Goal: Transaction & Acquisition: Purchase product/service

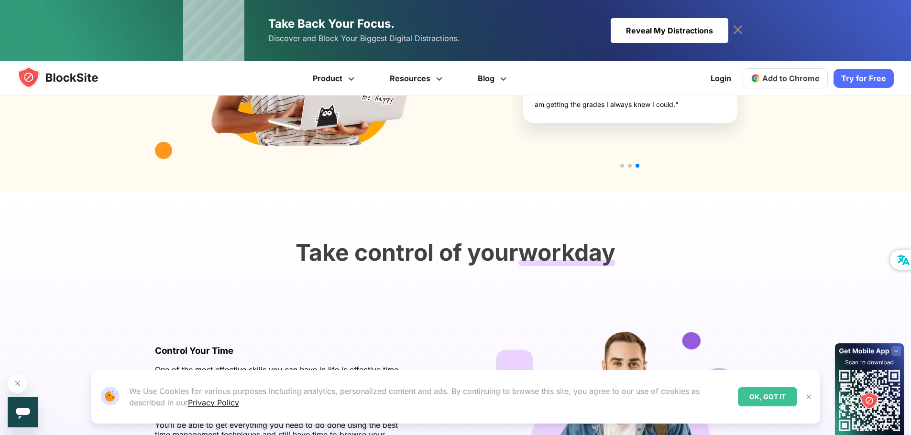
click at [811, 397] on img at bounding box center [808, 397] width 8 height 8
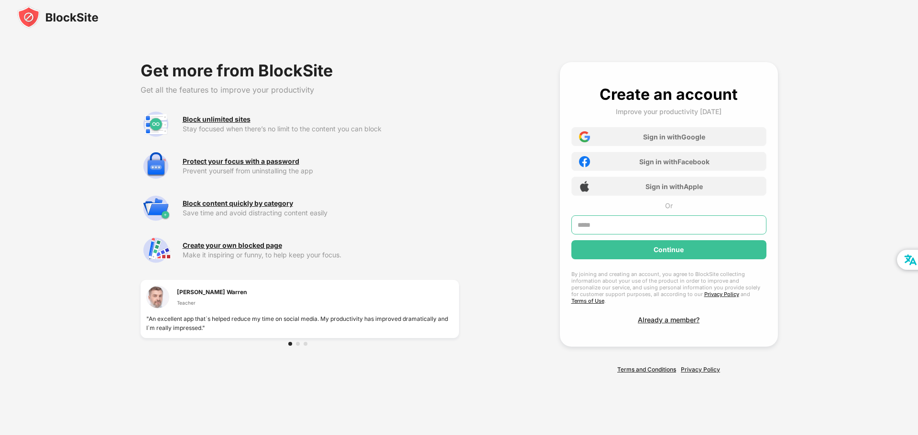
click at [627, 230] on input "text" at bounding box center [668, 225] width 195 height 19
type input "**********"
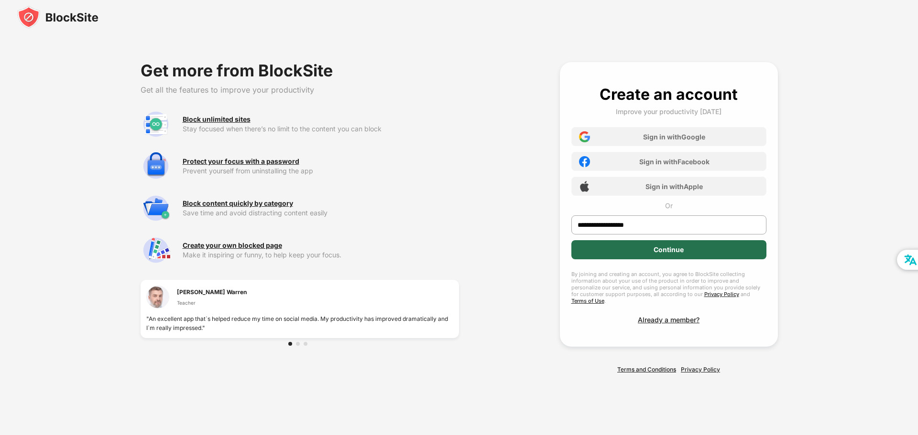
click at [624, 254] on div "Continue" at bounding box center [668, 249] width 195 height 19
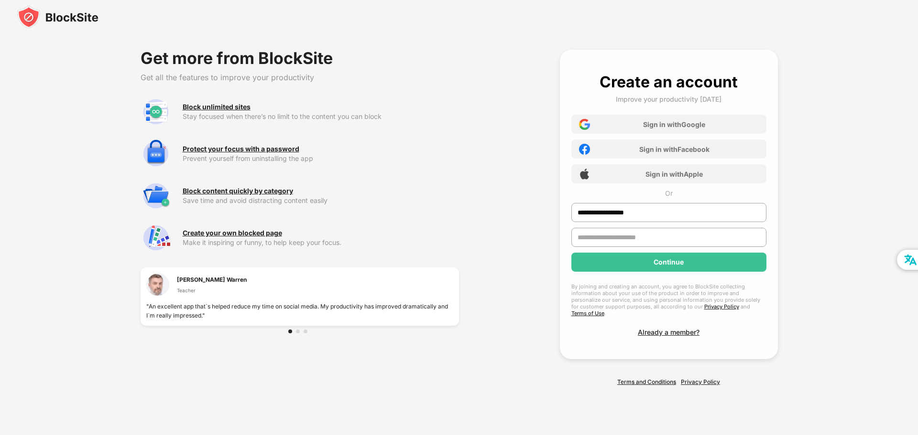
click at [614, 243] on input "text" at bounding box center [668, 237] width 195 height 19
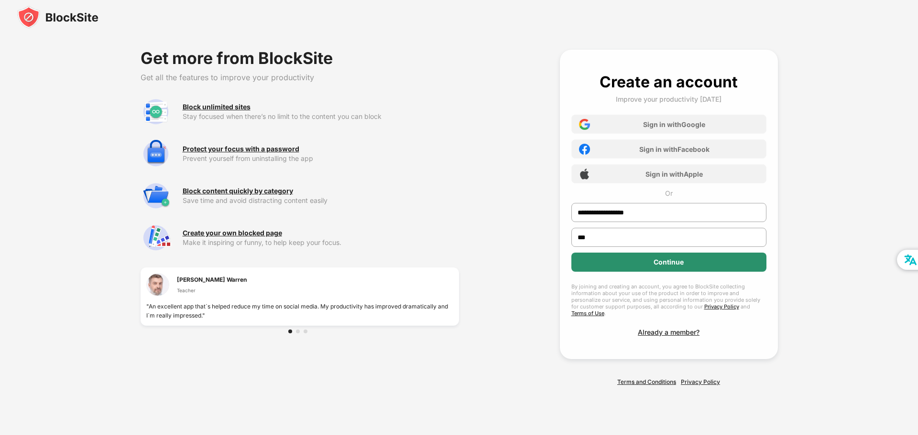
type input "***"
click at [681, 271] on div "Continue" at bounding box center [668, 262] width 195 height 19
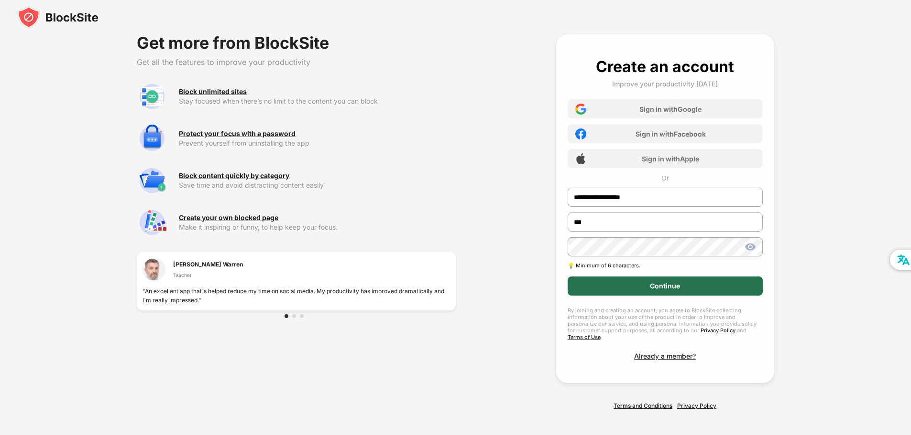
click at [644, 290] on div "Continue" at bounding box center [664, 286] width 195 height 19
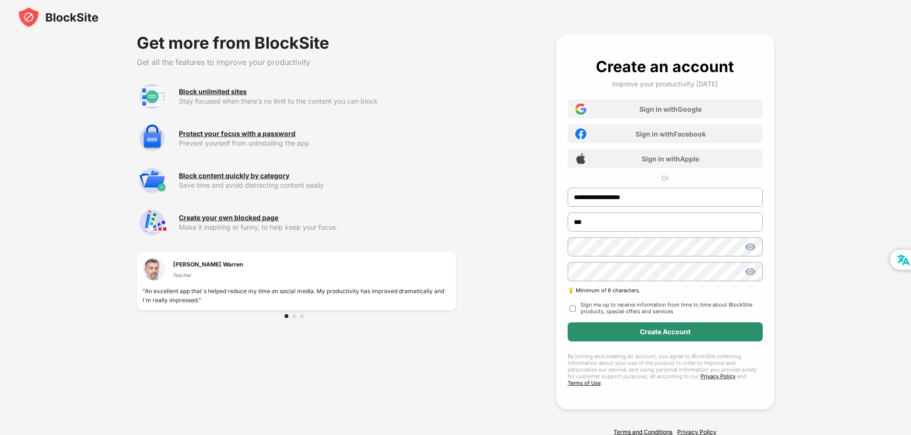
click at [678, 335] on div "Create Account" at bounding box center [665, 332] width 51 height 8
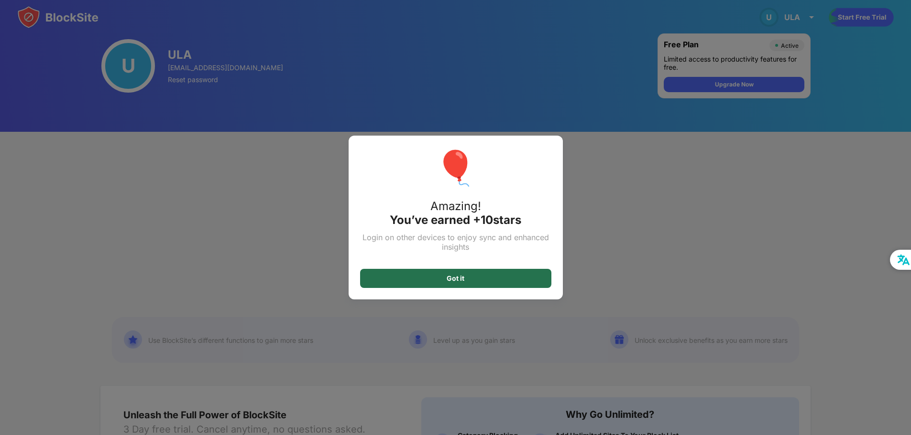
click at [443, 282] on div "Got it" at bounding box center [455, 278] width 191 height 19
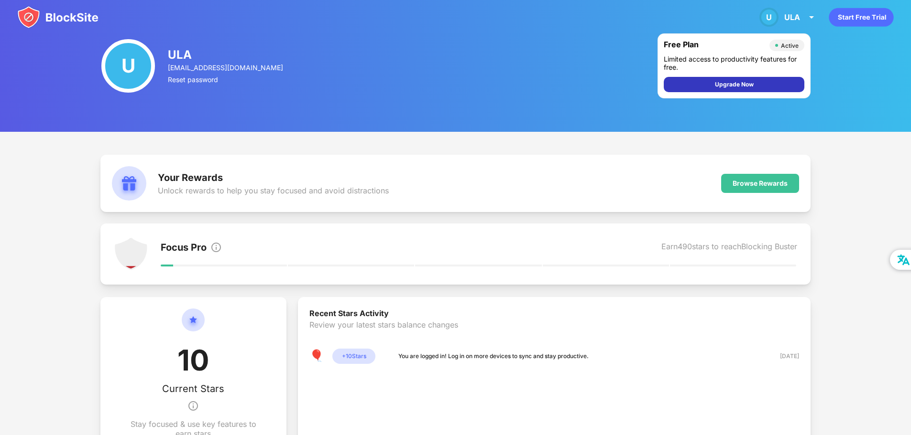
click at [713, 89] on div "Upgrade Now" at bounding box center [733, 84] width 141 height 15
click at [477, 189] on div "Your Rewards Unlock rewards to help you stay focused and avoid distractions Bro…" at bounding box center [455, 183] width 710 height 57
click at [792, 19] on div "ULA" at bounding box center [792, 17] width 16 height 10
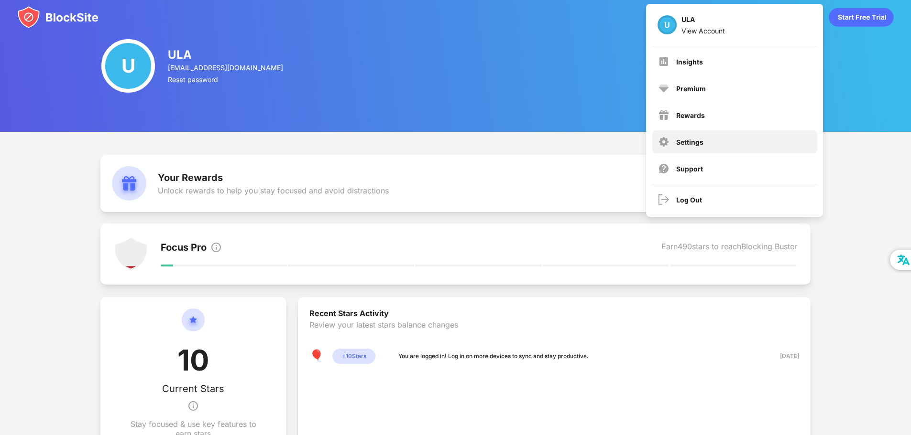
click at [681, 139] on div "Settings" at bounding box center [689, 142] width 27 height 8
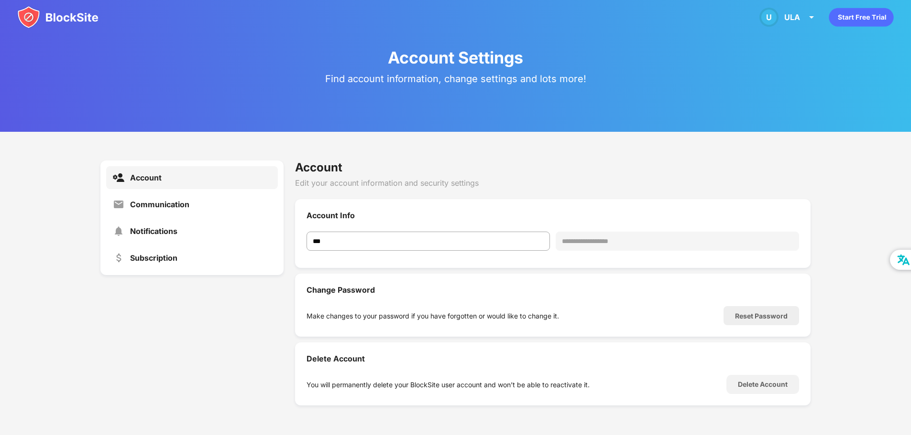
click at [32, 16] on img at bounding box center [57, 17] width 81 height 23
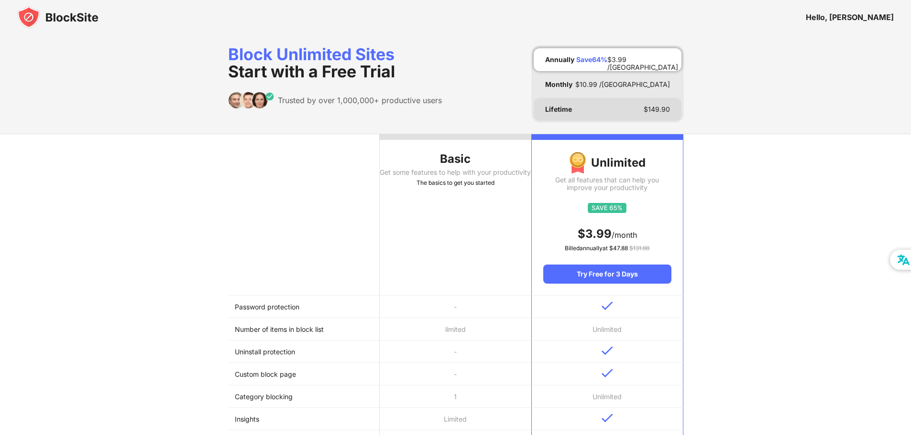
click at [589, 112] on div "Lifetime $ 149.90" at bounding box center [607, 109] width 148 height 23
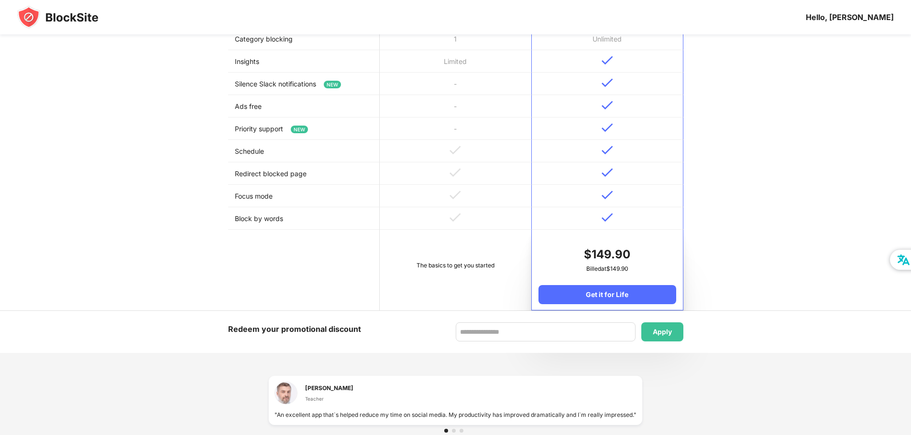
scroll to position [382, 0]
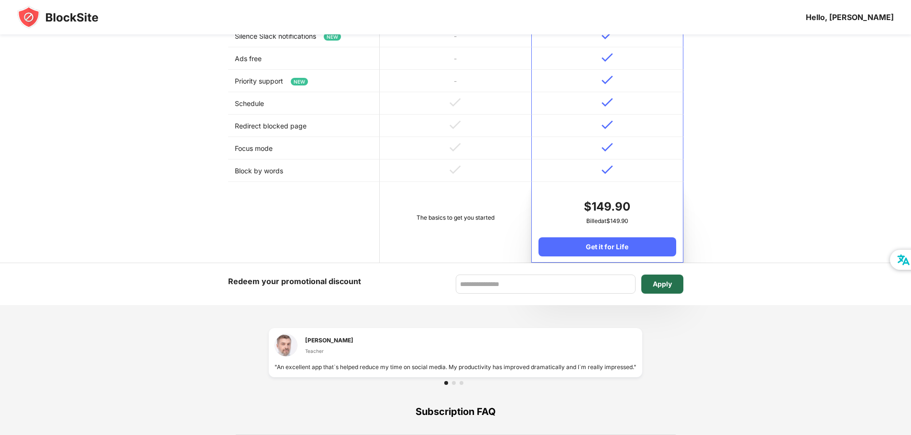
click at [675, 288] on div "Apply" at bounding box center [662, 284] width 42 height 19
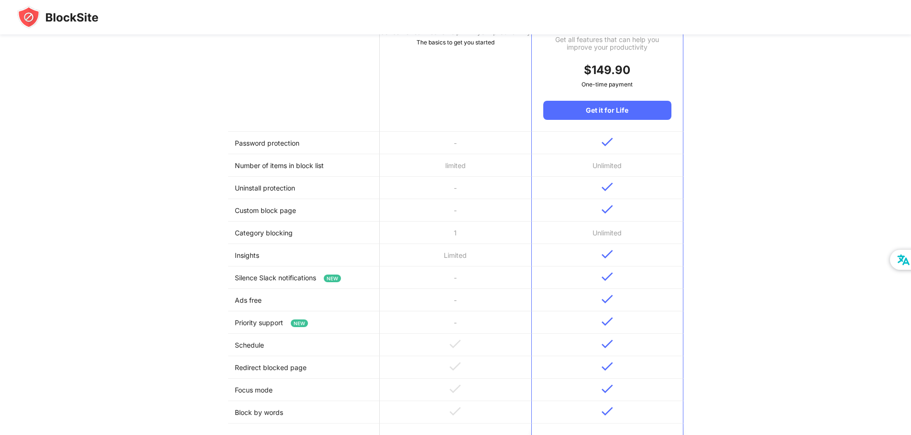
scroll to position [4, 0]
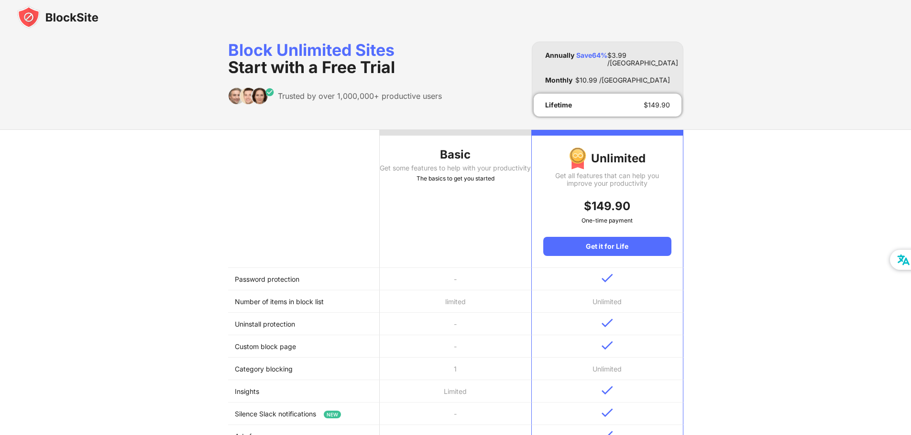
click at [43, 24] on img at bounding box center [57, 17] width 81 height 23
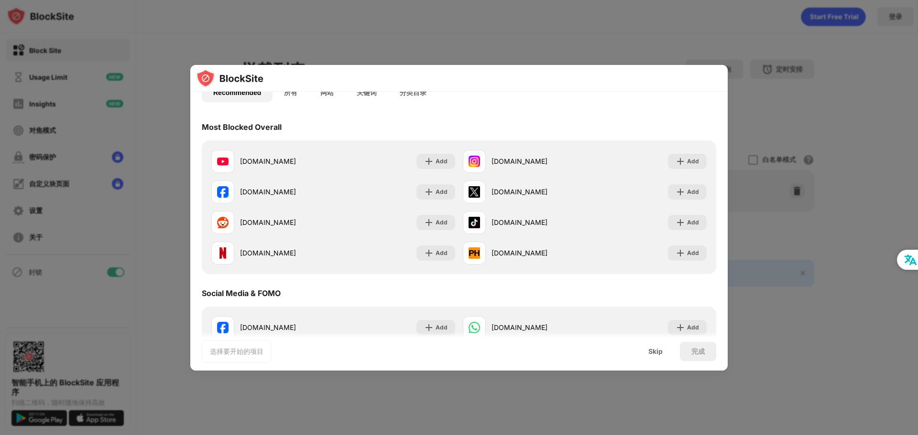
scroll to position [96, 0]
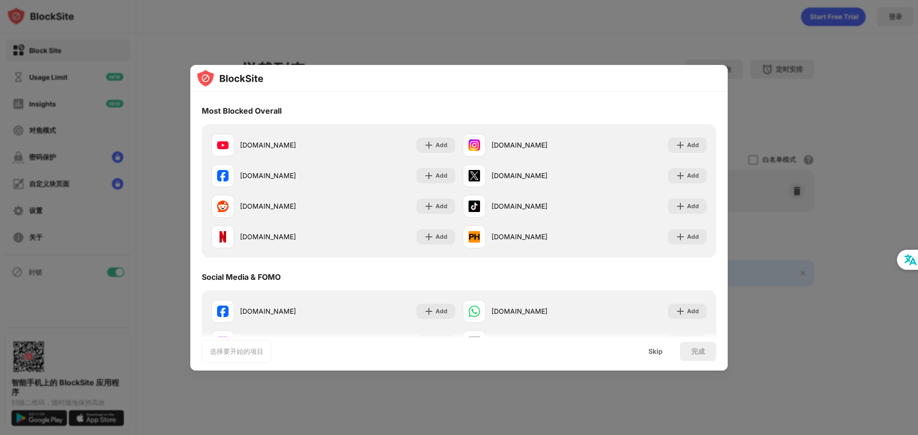
click at [575, 35] on div at bounding box center [459, 217] width 918 height 435
click at [665, 349] on div "Skip" at bounding box center [655, 351] width 37 height 19
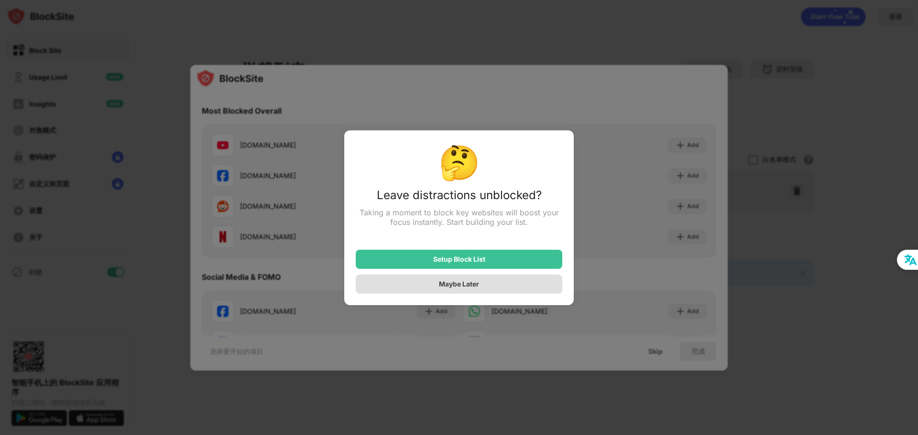
click at [424, 283] on div "Maybe Later" at bounding box center [459, 284] width 206 height 19
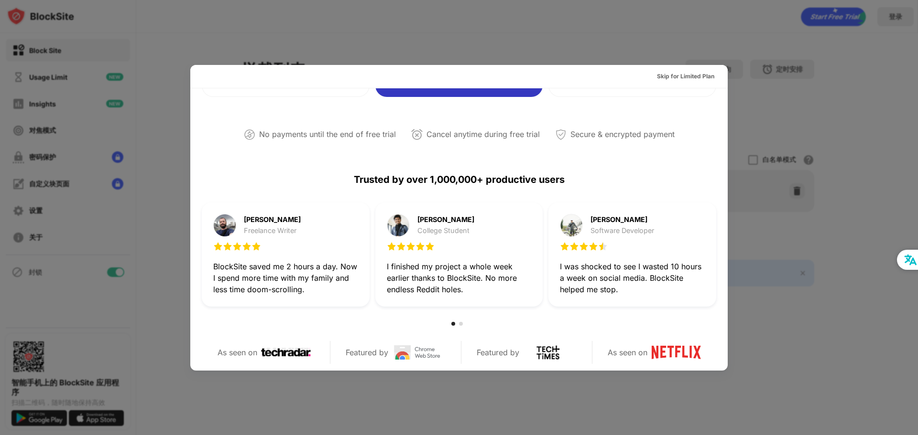
scroll to position [0, 0]
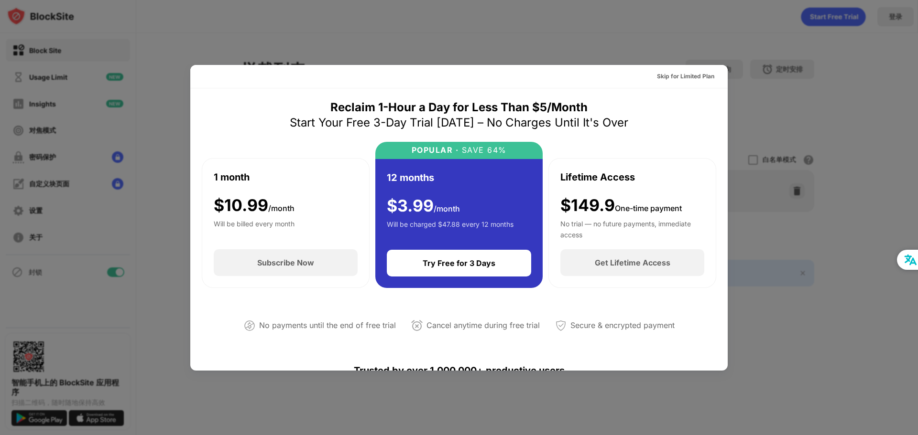
click at [584, 32] on div at bounding box center [459, 217] width 918 height 435
click at [608, 201] on div "$149.9 One-time payment" at bounding box center [620, 206] width 121 height 20
click at [599, 217] on div "$149.9 One-time payment No trial — no future payments, immediate access" at bounding box center [632, 217] width 144 height 43
click at [585, 264] on div "Get Lifetime Access" at bounding box center [632, 263] width 144 height 27
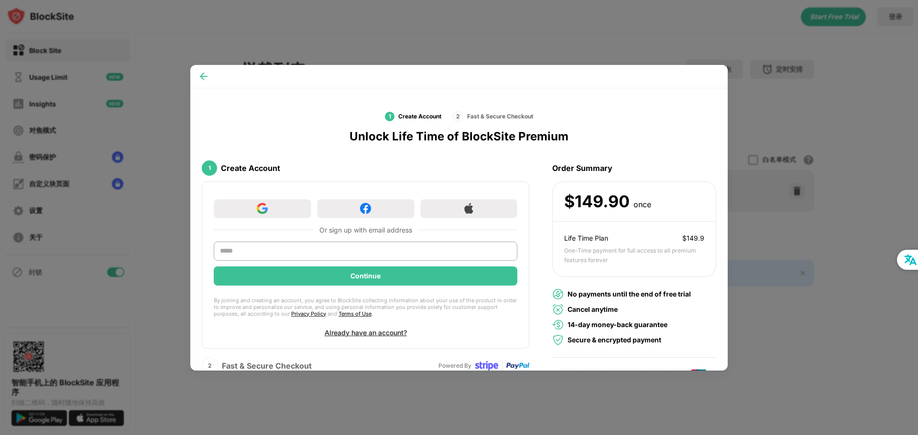
click at [202, 81] on img at bounding box center [204, 77] width 10 height 10
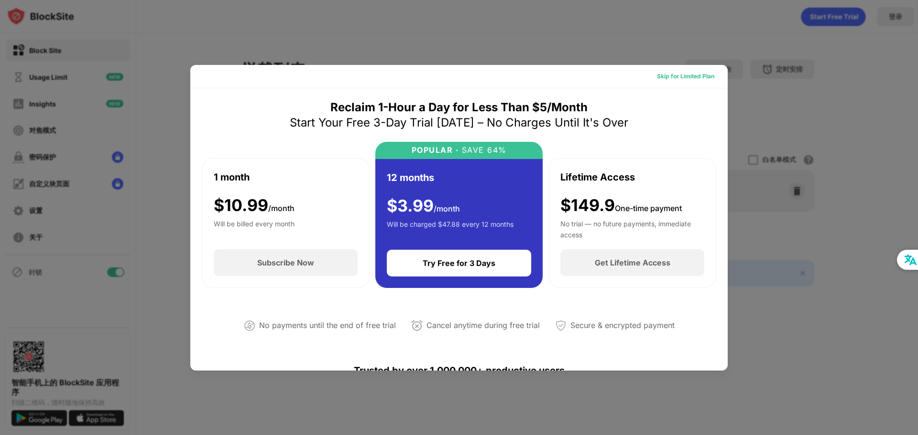
click at [677, 77] on div "Skip for Limited Plan" at bounding box center [685, 77] width 57 height 10
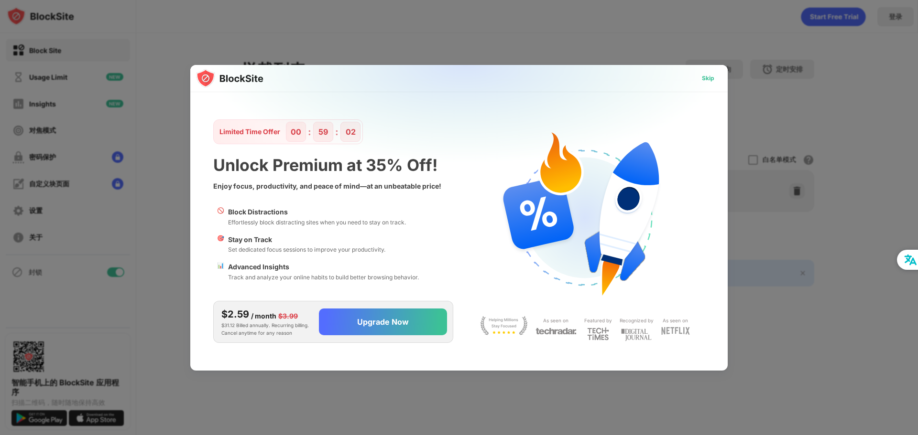
click at [713, 82] on div "Skip" at bounding box center [708, 79] width 12 height 10
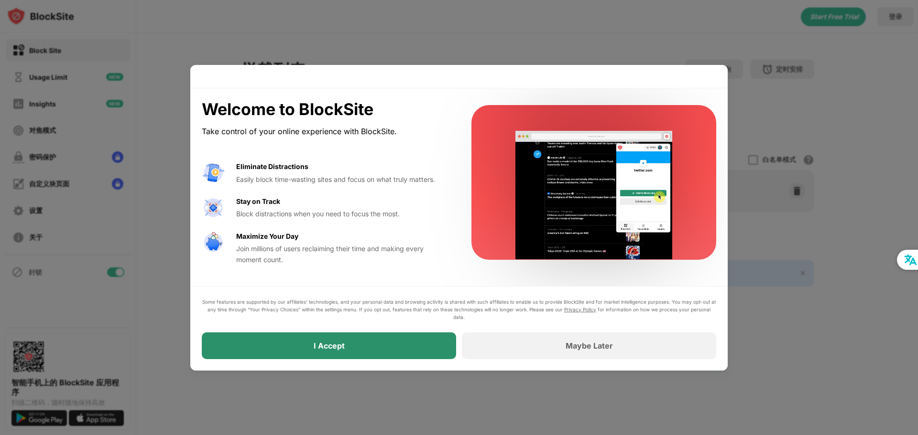
click at [345, 349] on div "I Accept" at bounding box center [329, 346] width 254 height 27
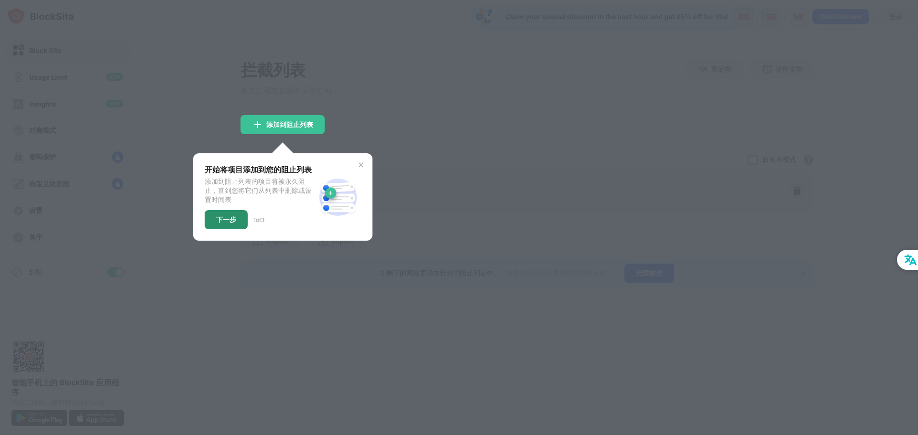
click at [233, 224] on div "下一步" at bounding box center [226, 220] width 20 height 8
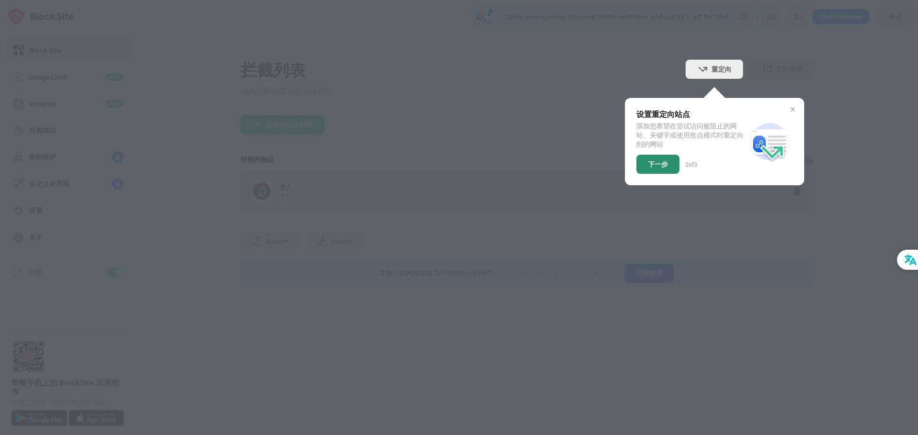
click at [648, 166] on div "下一步" at bounding box center [658, 165] width 20 height 8
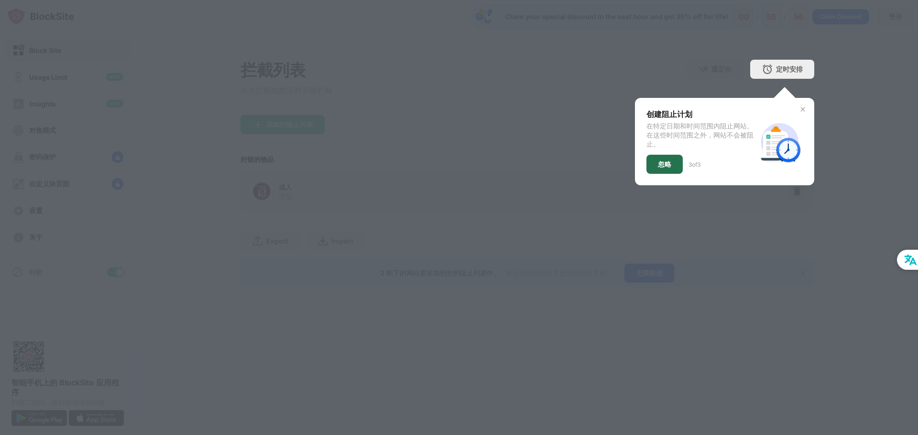
click at [667, 171] on div "忽略" at bounding box center [664, 164] width 36 height 19
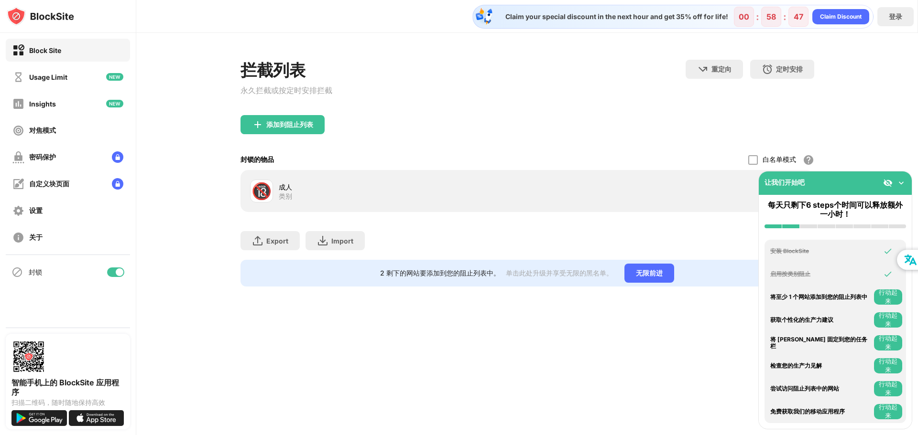
click at [100, 416] on img at bounding box center [96, 419] width 55 height 16
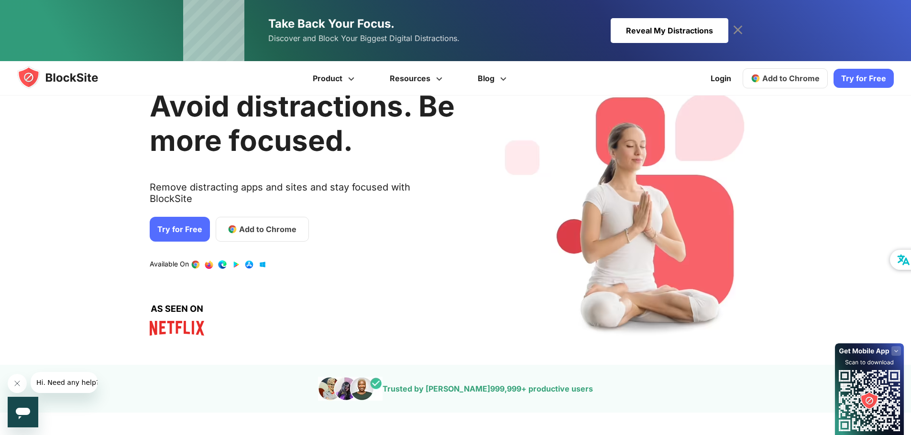
scroll to position [96, 0]
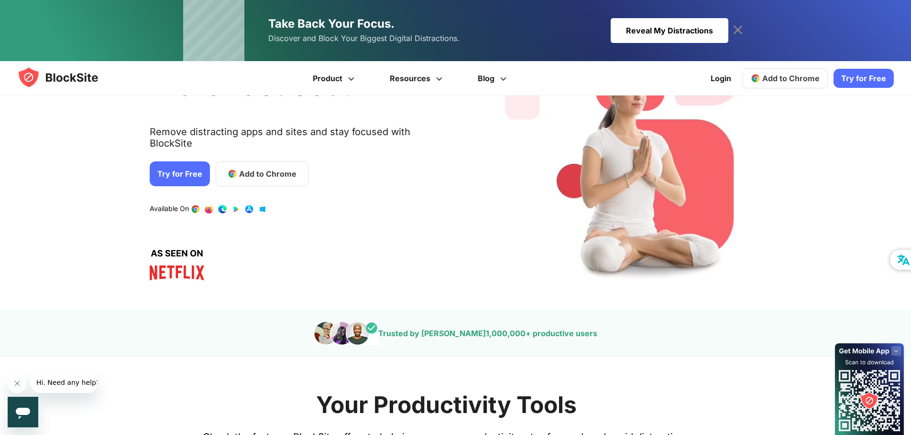
click at [176, 166] on link "Try for Free" at bounding box center [180, 174] width 60 height 25
